Goal: Book appointment/travel/reservation

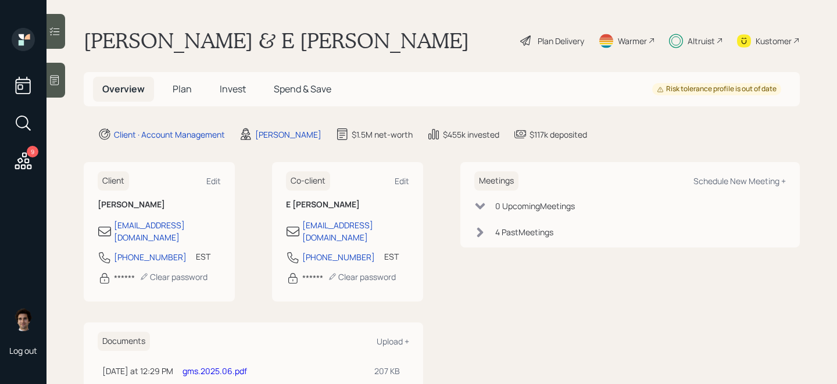
click at [181, 88] on span "Plan" at bounding box center [182, 89] width 19 height 13
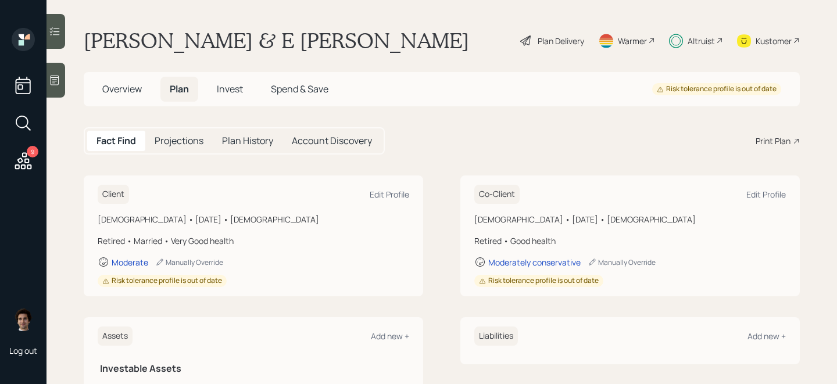
click at [149, 88] on h5 "Overview" at bounding box center [122, 89] width 58 height 25
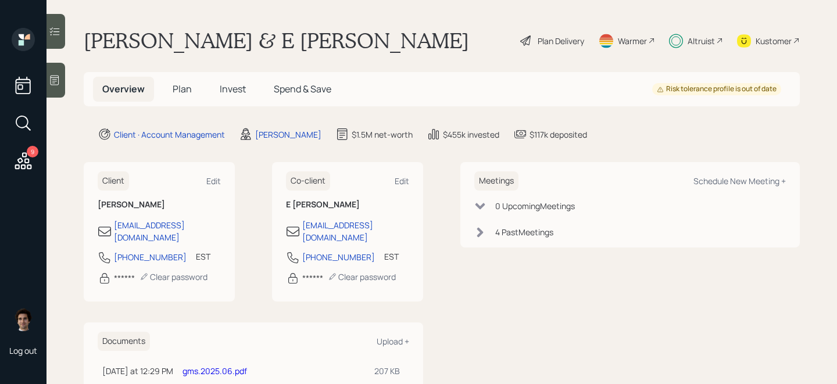
click at [130, 88] on span "Overview" at bounding box center [123, 89] width 42 height 13
click at [744, 185] on div "Schedule New Meeting +" at bounding box center [739, 180] width 92 height 11
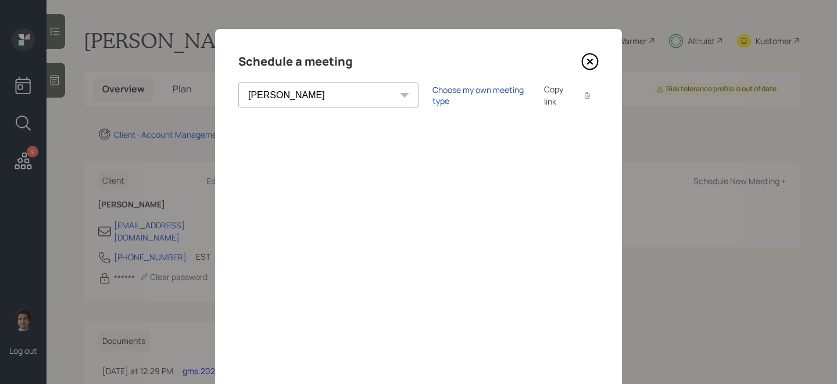
scroll to position [77, 0]
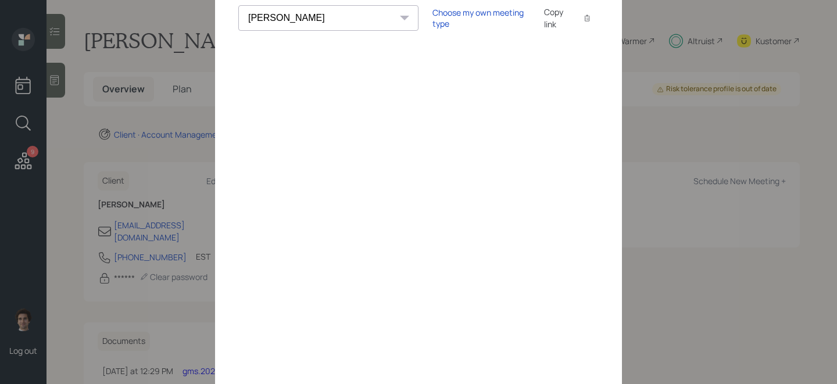
click at [331, 17] on select "[PERSON_NAME] [PERSON_NAME] [PERSON_NAME] [PERSON_NAME] [PERSON_NAME] [PERSON_N…" at bounding box center [328, 18] width 180 height 26
select select "ade3b313-576a-42c5-b346-1eb294908ae6"
click at [238, 5] on select "[PERSON_NAME] [PERSON_NAME] [PERSON_NAME] [PERSON_NAME] [PERSON_NAME] [PERSON_N…" at bounding box center [328, 18] width 180 height 26
click at [432, 21] on div "Choose my own meeting type" at bounding box center [481, 18] width 98 height 22
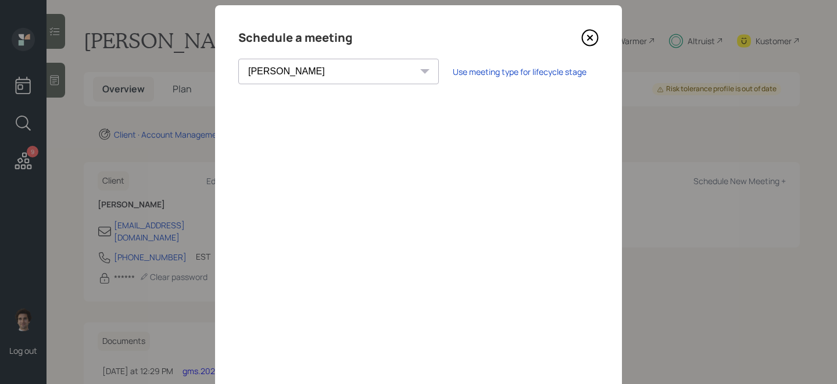
scroll to position [0, 0]
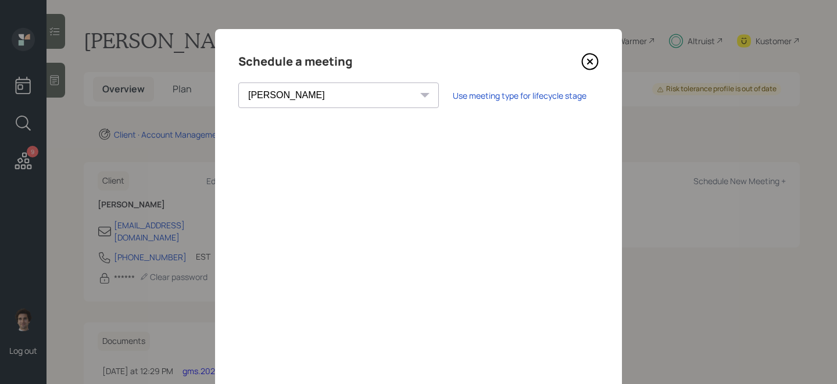
click at [590, 58] on icon at bounding box center [589, 61] width 17 height 17
